Goal: Task Accomplishment & Management: Manage account settings

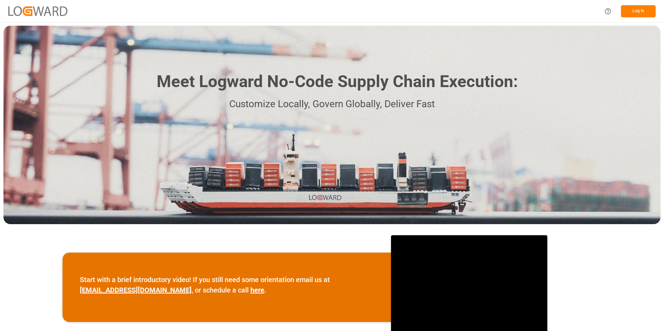
click at [638, 9] on button "Log In" at bounding box center [638, 11] width 35 height 12
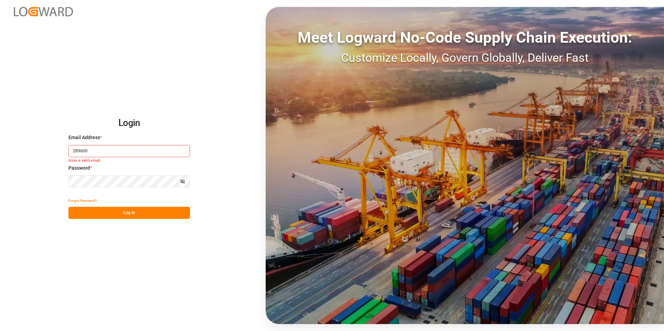
drag, startPoint x: 136, startPoint y: 149, endPoint x: -15, endPoint y: 115, distance: 155.3
click at [0, 115] on html "Login Email Address * 289600 Enter a valid email. Password * Show password Forg…" at bounding box center [332, 165] width 664 height 331
click at [30, 159] on div "Login Email Address * [PERSON_NAME][DOMAIN_NAME][GEOGRAPHIC_DATA]@ Enter a vali…" at bounding box center [332, 165] width 664 height 331
click at [182, 178] on button "Show password" at bounding box center [182, 181] width 15 height 12
click at [131, 213] on button "Log In" at bounding box center [129, 213] width 122 height 12
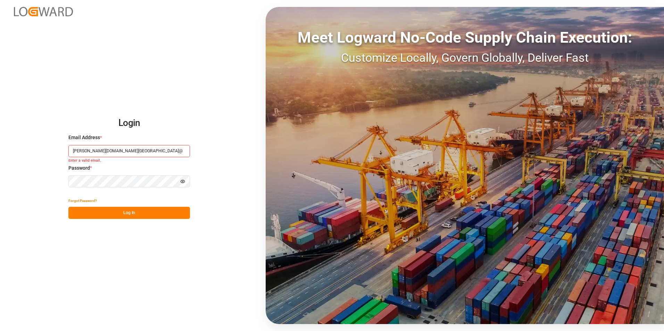
click at [132, 153] on input "[PERSON_NAME][DOMAIN_NAME][GEOGRAPHIC_DATA]@" at bounding box center [129, 151] width 122 height 12
type input "[PERSON_NAME][DOMAIN_NAME][EMAIL_ADDRESS][DOMAIN_NAME]"
click at [134, 212] on button "Log In" at bounding box center [129, 213] width 122 height 12
